Goal: Check status: Check status

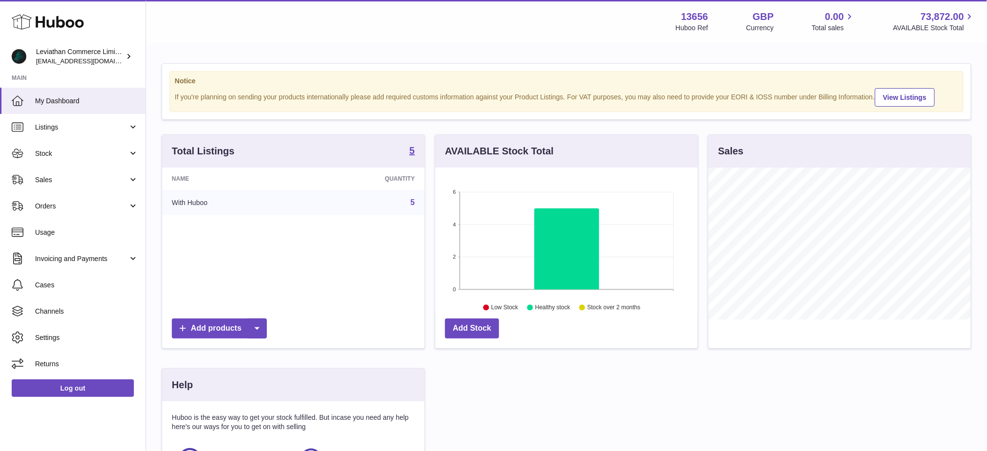
scroll to position [151, 265]
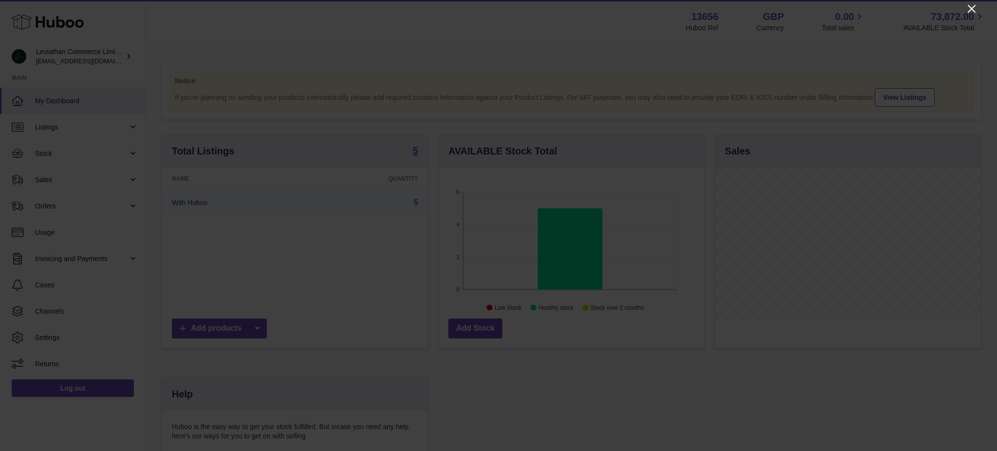
click at [970, 8] on icon "Close" at bounding box center [972, 9] width 12 height 12
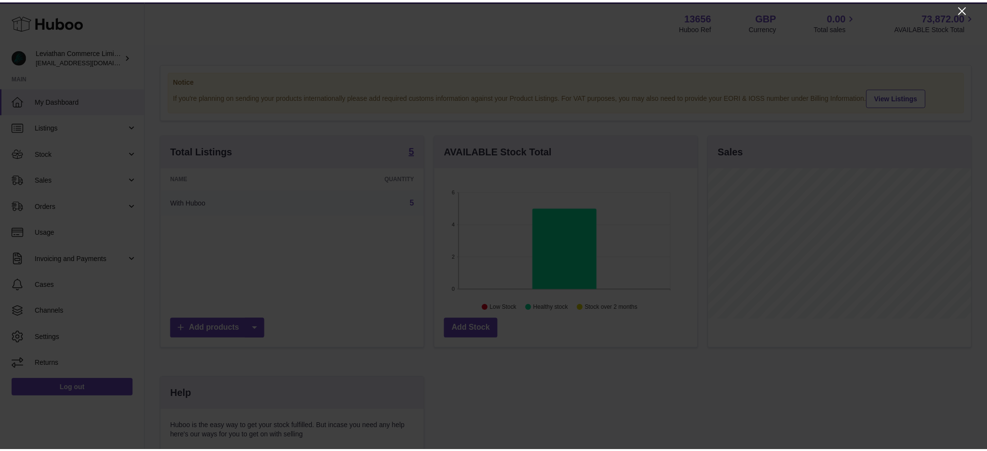
scroll to position [486749, 486639]
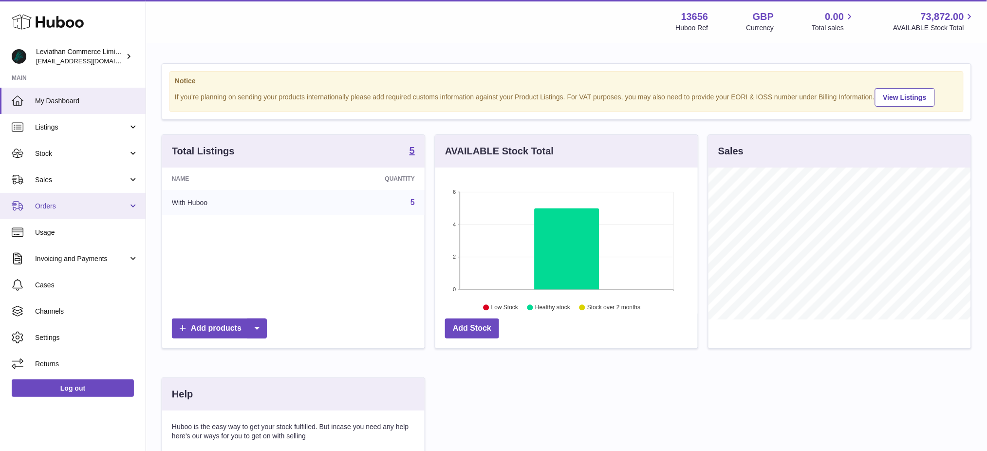
click at [66, 210] on link "Orders" at bounding box center [73, 206] width 146 height 26
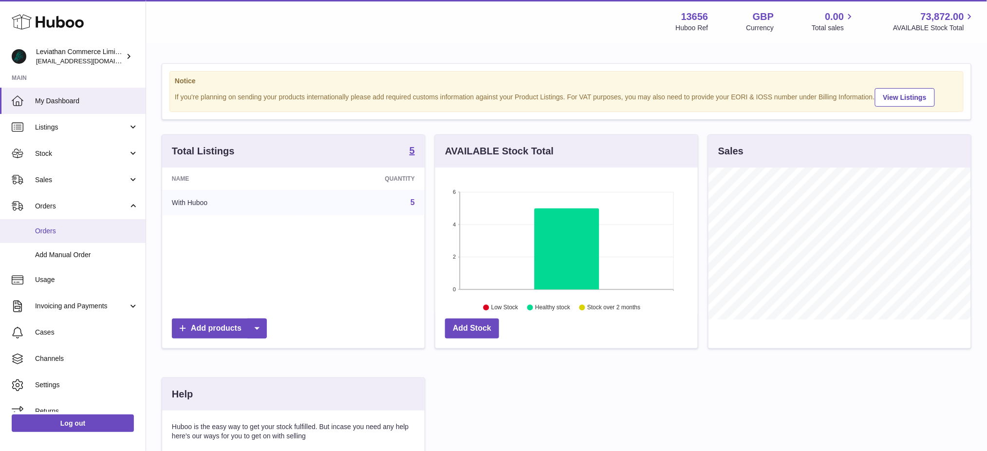
click at [78, 235] on span "Orders" at bounding box center [86, 230] width 103 height 9
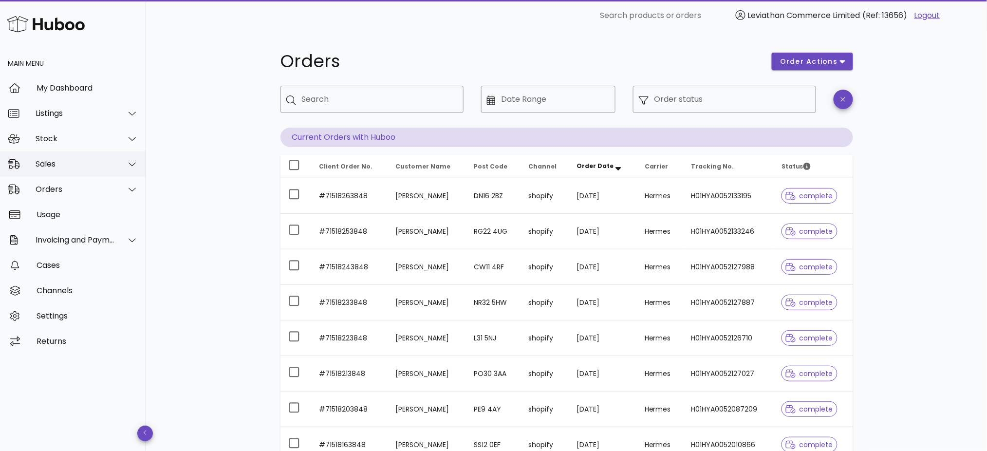
drag, startPoint x: 70, startPoint y: 157, endPoint x: 68, endPoint y: 170, distance: 13.4
click at [70, 157] on div "Sales" at bounding box center [73, 163] width 146 height 25
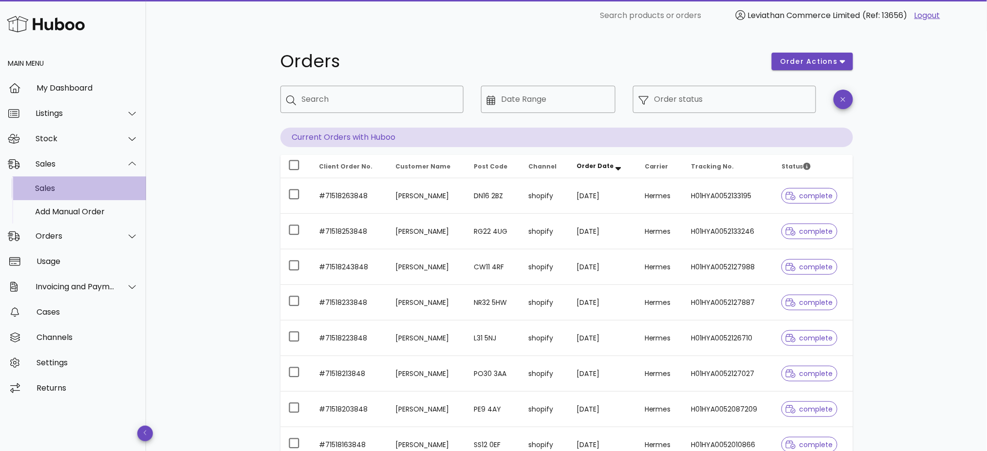
click at [66, 194] on div "Sales" at bounding box center [86, 188] width 103 height 21
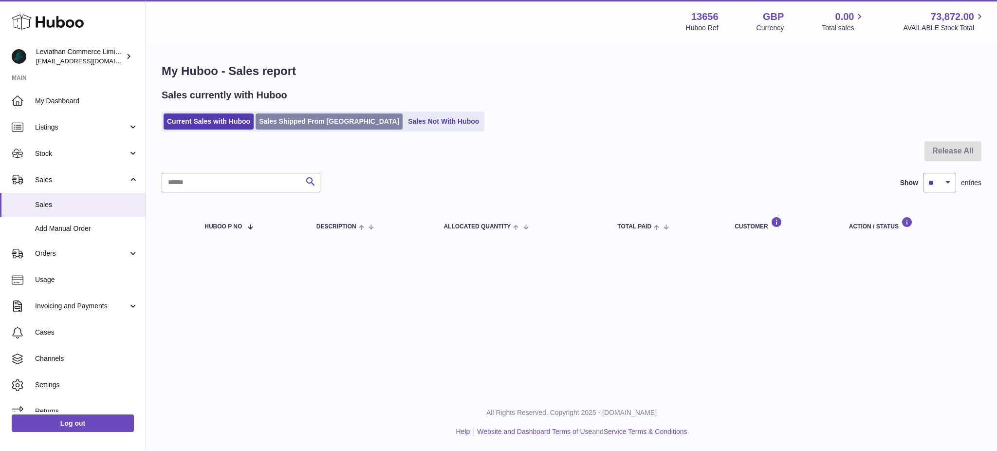
click at [282, 122] on link "Sales Shipped From [GEOGRAPHIC_DATA]" at bounding box center [329, 121] width 147 height 16
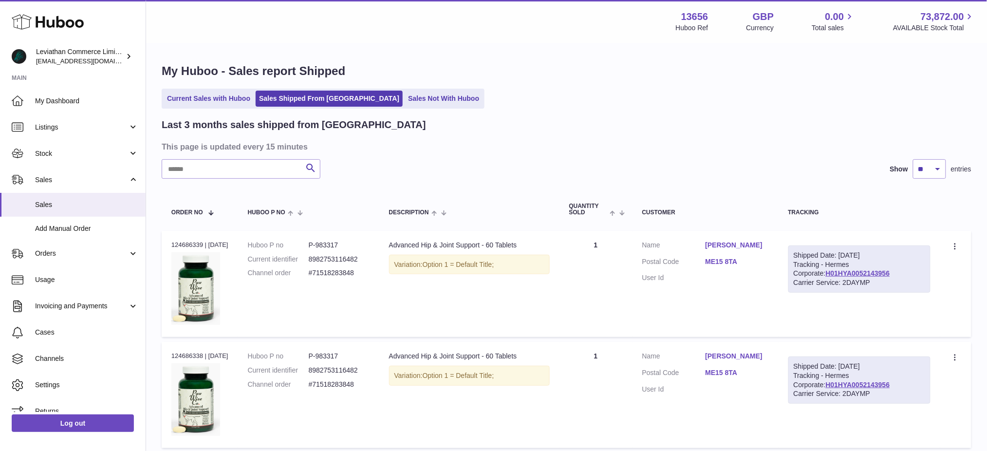
click at [513, 170] on div "Search Show ** ** ** entries" at bounding box center [567, 168] width 810 height 19
drag, startPoint x: 456, startPoint y: 171, endPoint x: 235, endPoint y: 159, distance: 221.4
click at [454, 171] on div "Search Show ** ** ** entries" at bounding box center [567, 168] width 810 height 19
drag, startPoint x: 188, startPoint y: 150, endPoint x: 371, endPoint y: 156, distance: 182.2
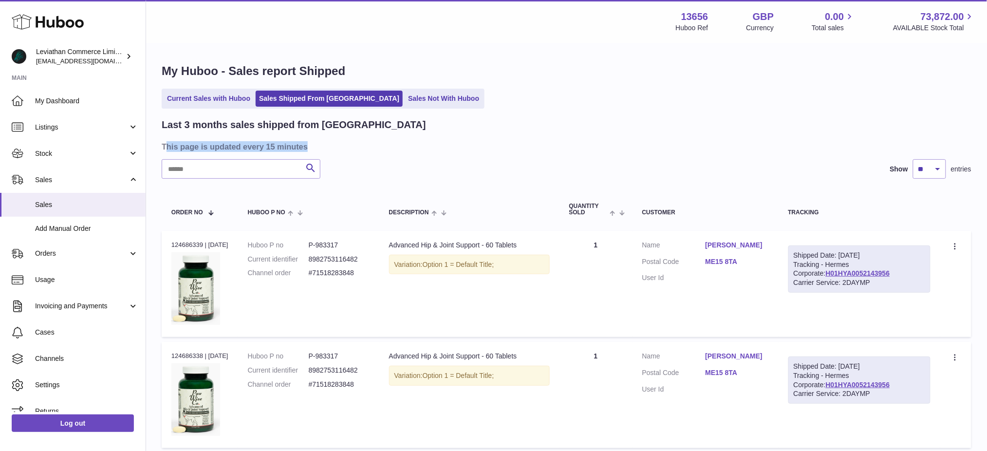
click at [323, 149] on h3 "This page is updated every 15 minutes" at bounding box center [565, 146] width 807 height 11
drag, startPoint x: 422, startPoint y: 159, endPoint x: 473, endPoint y: 166, distance: 52.1
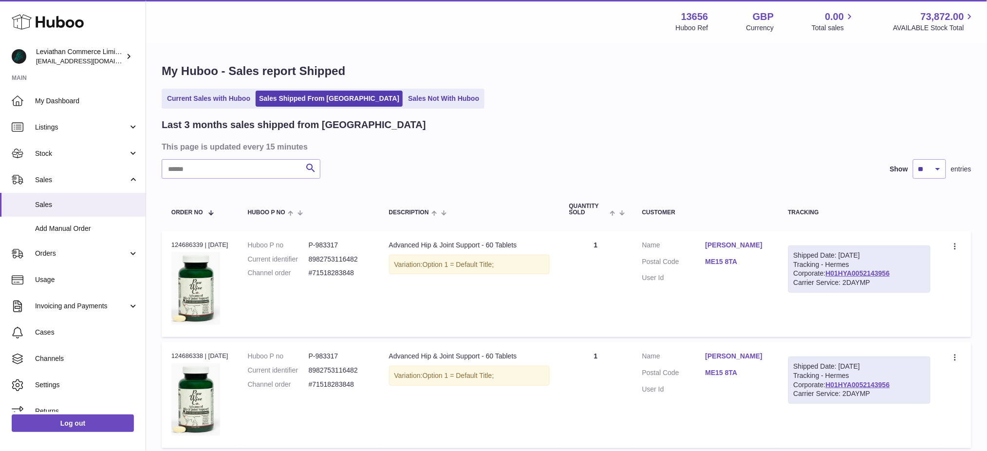
click at [595, 96] on div "Current Sales with Huboo Sales Shipped From [GEOGRAPHIC_DATA] Sales Not With Hu…" at bounding box center [567, 99] width 810 height 20
click at [555, 148] on h3 "This page is updated every 15 minutes" at bounding box center [565, 146] width 807 height 11
